Goal: Task Accomplishment & Management: Complete application form

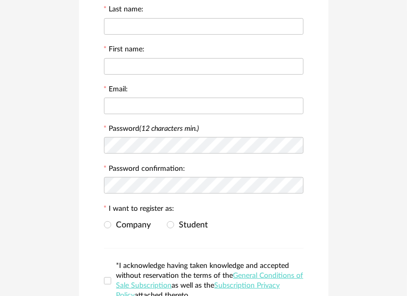
scroll to position [70, 0]
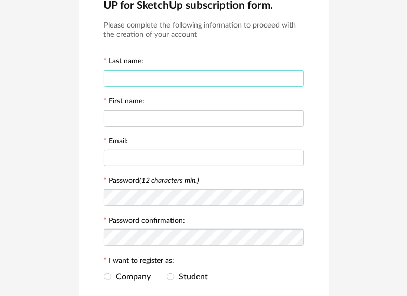
click at [156, 73] on input "text" at bounding box center [203, 78] width 199 height 17
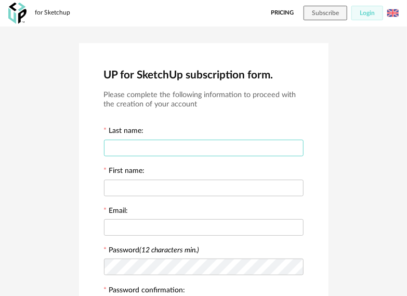
scroll to position [52, 0]
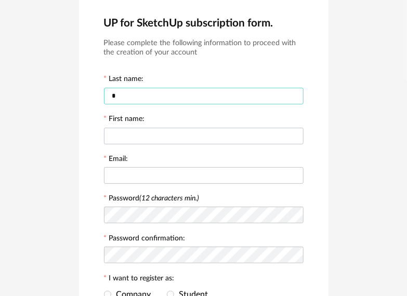
type input "*"
click at [157, 133] on input "text" at bounding box center [203, 136] width 199 height 17
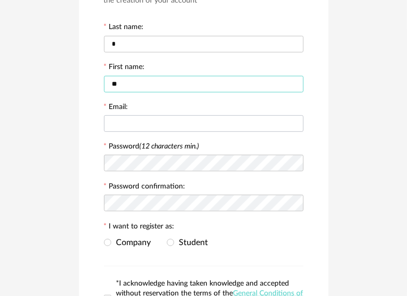
type input "**"
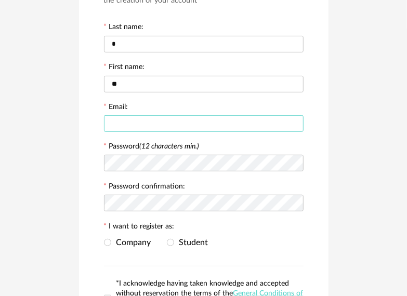
click at [162, 122] on input "text" at bounding box center [203, 123] width 199 height 17
type input "**********"
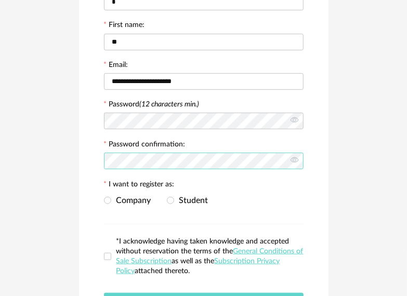
scroll to position [156, 0]
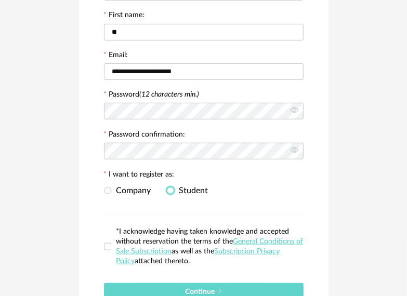
click at [171, 190] on span at bounding box center [170, 190] width 7 height 7
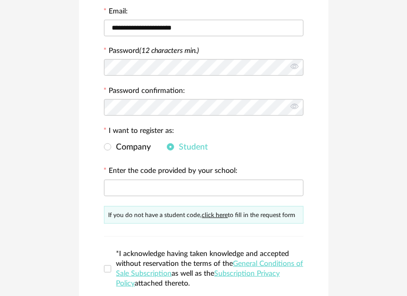
scroll to position [208, 0]
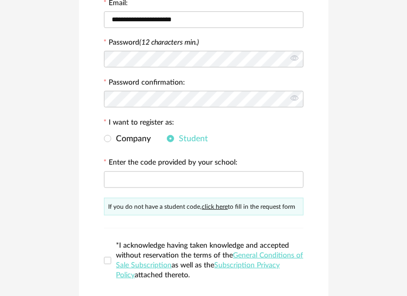
click at [221, 209] on link "click here" at bounding box center [215, 207] width 26 height 6
click at [111, 140] on span "Company" at bounding box center [131, 138] width 40 height 8
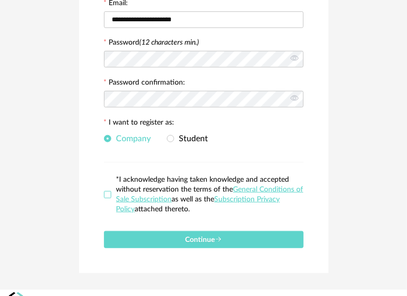
click at [110, 195] on span at bounding box center [107, 194] width 7 height 7
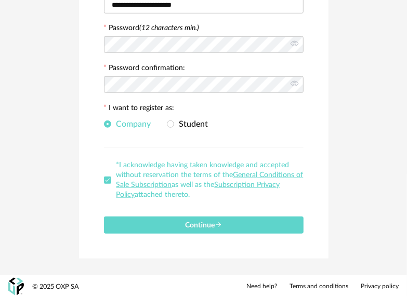
scroll to position [225, 0]
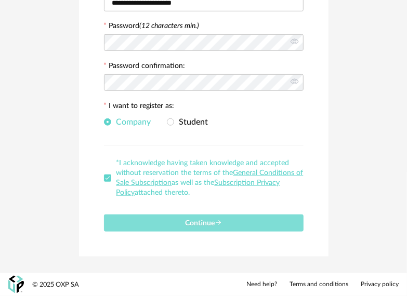
click at [207, 225] on span "Continue" at bounding box center [203, 223] width 37 height 7
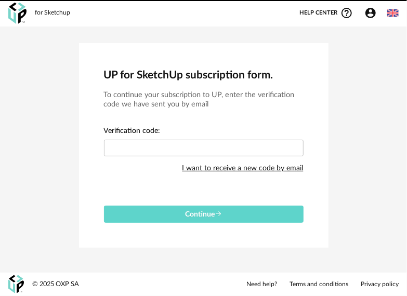
scroll to position [0, 0]
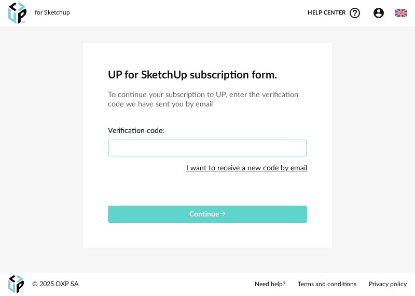
click at [174, 144] on input "text" at bounding box center [207, 148] width 199 height 17
click at [108, 206] on button "Continue" at bounding box center [207, 214] width 199 height 17
click at [174, 156] on input "****" at bounding box center [207, 148] width 199 height 17
type input "****"
click at [108, 206] on button "Continue" at bounding box center [207, 214] width 199 height 17
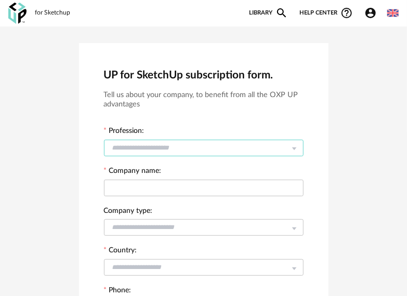
click at [159, 146] on input "text" at bounding box center [203, 148] width 199 height 17
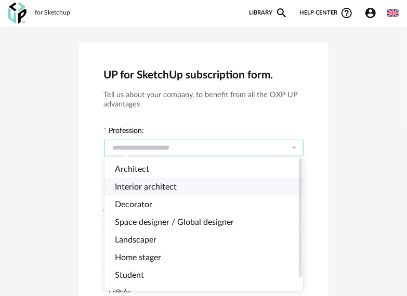
click at [179, 188] on li "Interior architect" at bounding box center [207, 187] width 207 height 18
type input "**********"
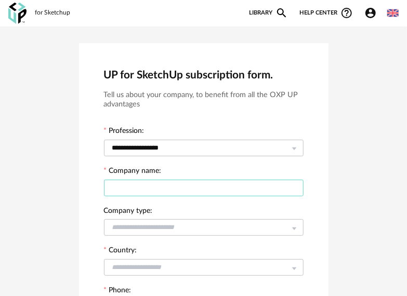
click at [161, 182] on input "text" at bounding box center [203, 188] width 199 height 17
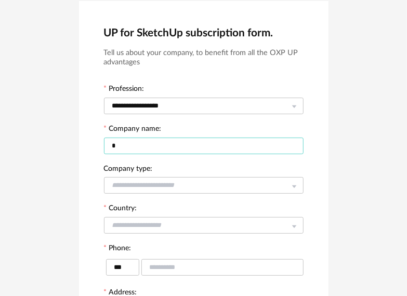
scroll to position [52, 0]
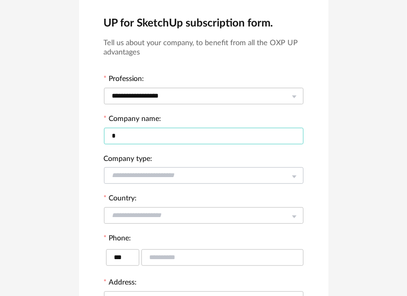
type input "*"
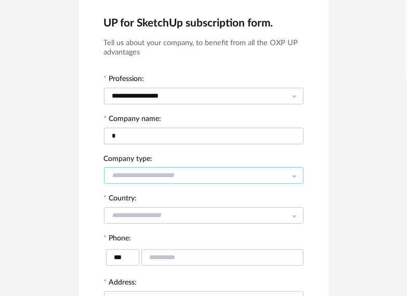
click at [172, 172] on input "text" at bounding box center [203, 175] width 199 height 17
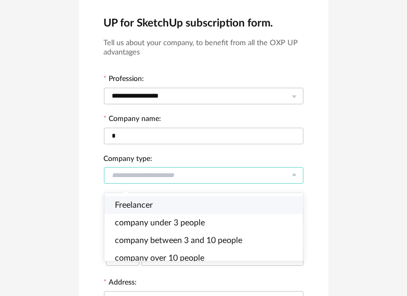
click at [157, 202] on li "Freelancer" at bounding box center [207, 205] width 207 height 18
type input "**********"
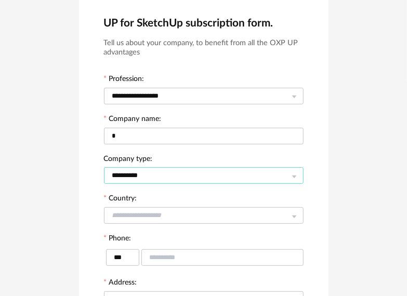
scroll to position [104, 0]
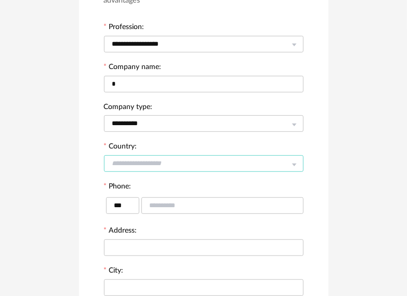
click at [161, 163] on input "text" at bounding box center [203, 163] width 199 height 17
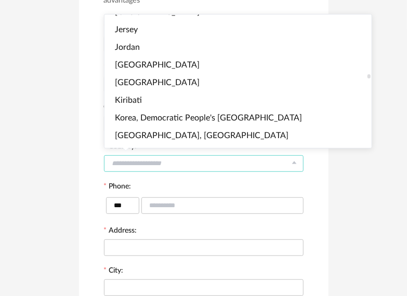
scroll to position [1765, 0]
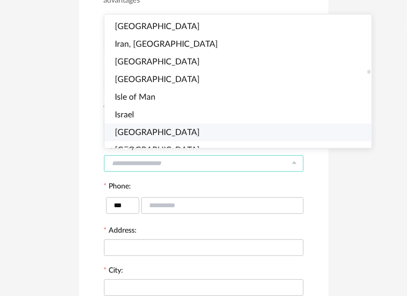
click at [142, 128] on li "[GEOGRAPHIC_DATA]" at bounding box center [242, 133] width 276 height 18
type input "*****"
type input "***"
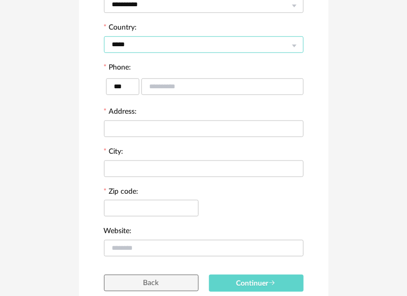
scroll to position [260, 0]
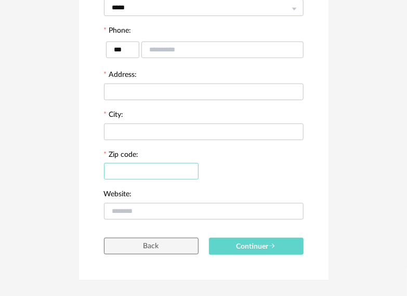
click at [159, 176] on input "text" at bounding box center [151, 171] width 95 height 17
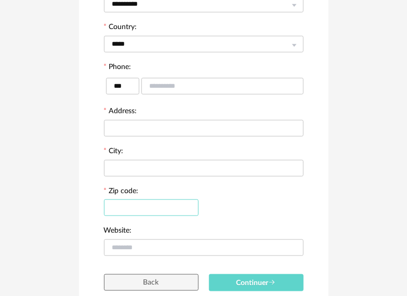
scroll to position [234, 0]
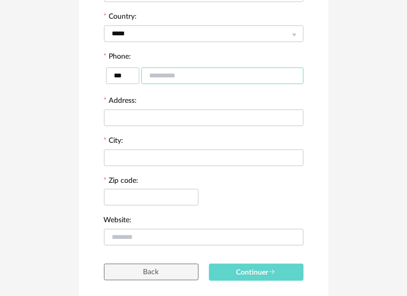
click at [195, 78] on input "text" at bounding box center [222, 76] width 162 height 17
